Goal: Transaction & Acquisition: Purchase product/service

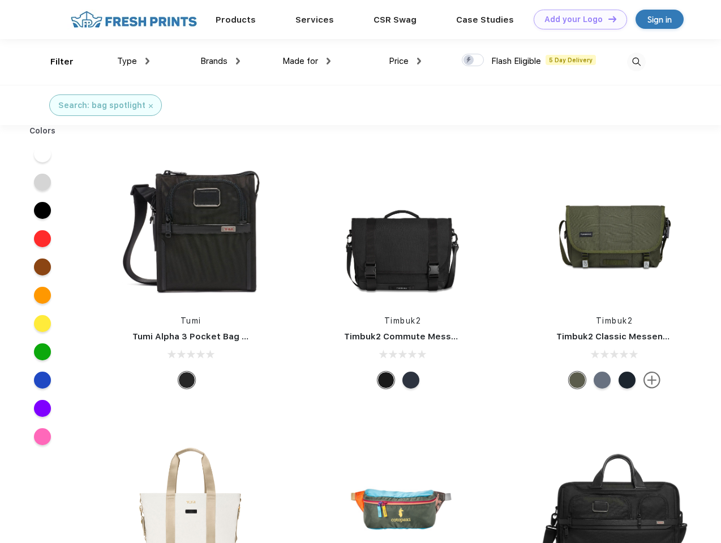
scroll to position [1, 0]
click at [576, 19] on link "Add your Logo Design Tool" at bounding box center [580, 20] width 93 height 20
click at [0, 0] on div "Design Tool" at bounding box center [0, 0] width 0 height 0
click at [607, 19] on link "Add your Logo Design Tool" at bounding box center [580, 20] width 93 height 20
click at [54, 62] on div "Filter" at bounding box center [61, 61] width 23 height 13
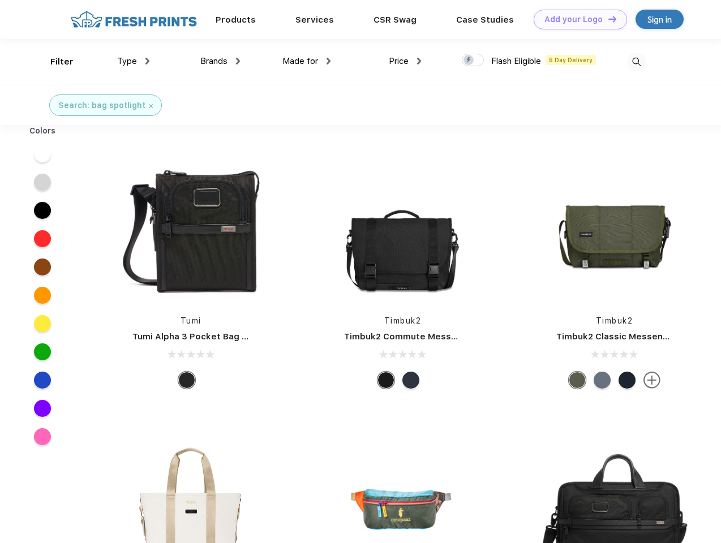
click at [134, 61] on span "Type" at bounding box center [127, 61] width 20 height 10
click at [220, 61] on span "Brands" at bounding box center [213, 61] width 27 height 10
click at [307, 61] on span "Made for" at bounding box center [300, 61] width 36 height 10
click at [405, 61] on span "Price" at bounding box center [399, 61] width 20 height 10
click at [473, 61] on div at bounding box center [473, 60] width 22 height 12
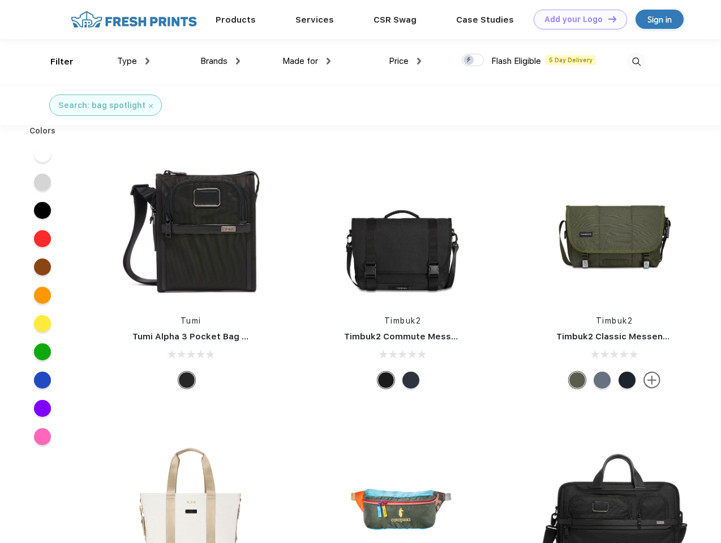
click at [469, 61] on input "checkbox" at bounding box center [465, 56] width 7 height 7
click at [636, 62] on img at bounding box center [636, 62] width 19 height 19
